Goal: Find contact information: Find contact information

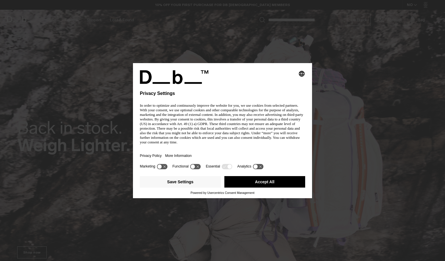
click at [273, 101] on div "Selecting an option will immediately change the language Privacy Settings In or…" at bounding box center [222, 116] width 165 height 92
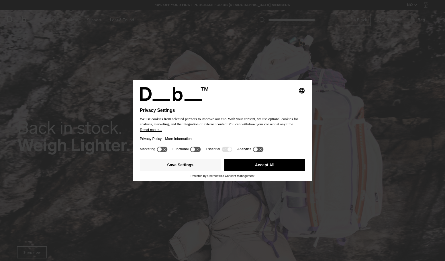
click at [248, 167] on button "Accept All" at bounding box center [264, 164] width 81 height 11
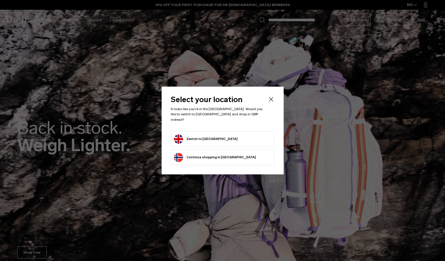
click at [238, 142] on li "Switch to United Kingdom" at bounding box center [223, 138] width 104 height 15
drag, startPoint x: 206, startPoint y: 131, endPoint x: 204, endPoint y: 133, distance: 3.5
click at [204, 133] on li "Switch to United Kingdom" at bounding box center [223, 138] width 104 height 15
click at [203, 134] on button "Switch to United Kingdom" at bounding box center [206, 138] width 64 height 9
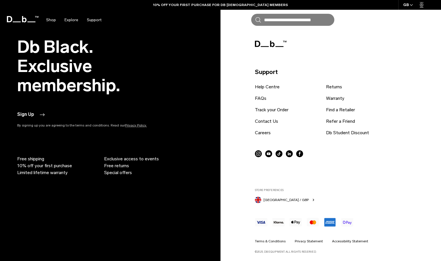
scroll to position [1479, 0]
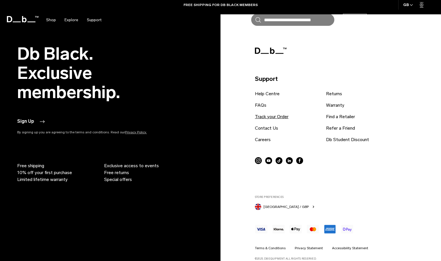
click at [261, 119] on ul "Help Centre FAQs Track your Order Contact Us Careers Returns Warranty Find a Re…" at bounding box center [324, 118] width 138 height 57
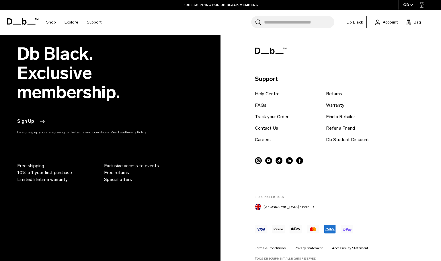
scroll to position [1454, 0]
click at [270, 130] on link "Contact Us" at bounding box center [266, 128] width 23 height 7
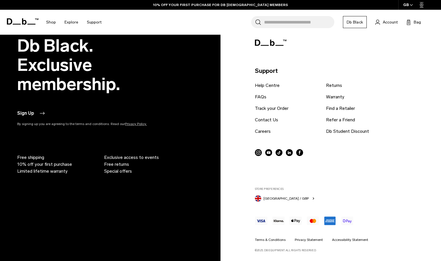
scroll to position [336, 0]
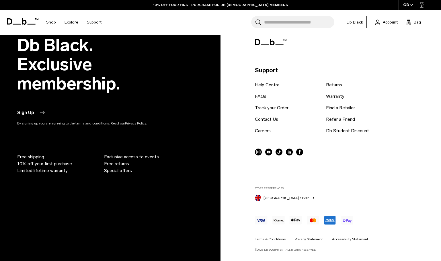
click at [298, 153] on icon at bounding box center [299, 151] width 7 height 7
